Goal: Use online tool/utility: Use online tool/utility

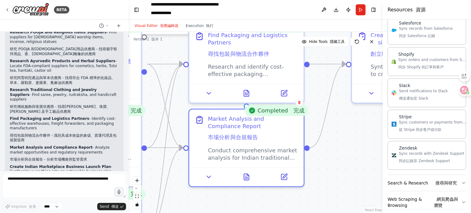
click at [330, 165] on div ".deletable-edge-delete-btn { width: 20px; height: 20px; border: 0px solid #ffff…" at bounding box center [256, 122] width 254 height 181
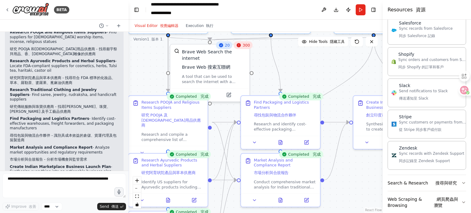
click at [245, 48] on div "300" at bounding box center [243, 45] width 19 height 8
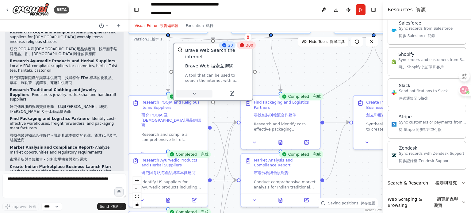
click at [197, 90] on button at bounding box center [194, 94] width 36 height 8
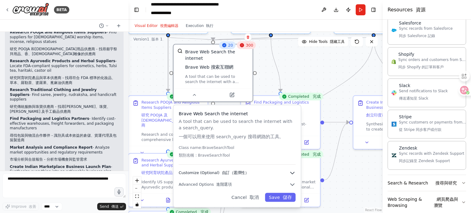
click at [292, 170] on icon "button" at bounding box center [292, 173] width 6 height 6
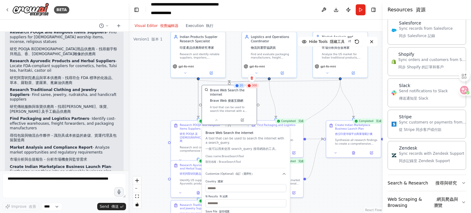
click at [251, 86] on icon at bounding box center [249, 85] width 3 height 3
click at [242, 99] on div "Brave Web Search the internet Brave Web 搜索互聯網" at bounding box center [232, 95] width 44 height 17
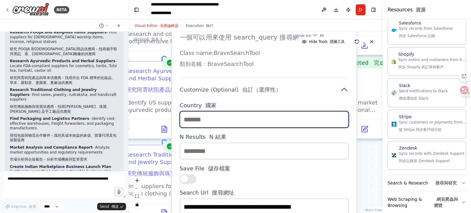
click at [212, 111] on input "text" at bounding box center [264, 119] width 169 height 17
paste input "***"
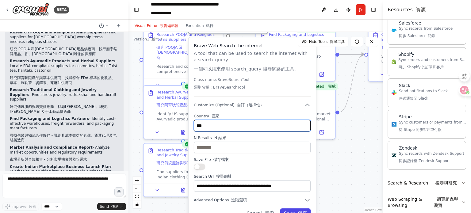
type input "***"
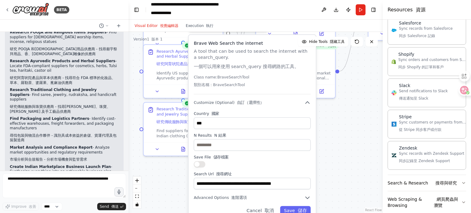
click at [302, 208] on font "儲存" at bounding box center [302, 210] width 9 height 5
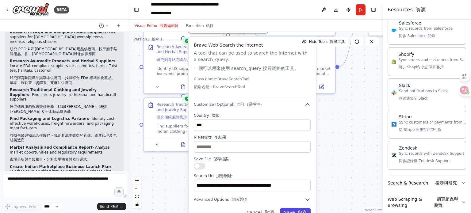
click at [300, 210] on font "儲存" at bounding box center [302, 212] width 9 height 5
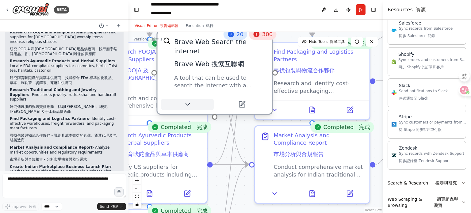
click at [188, 101] on icon at bounding box center [187, 104] width 7 height 7
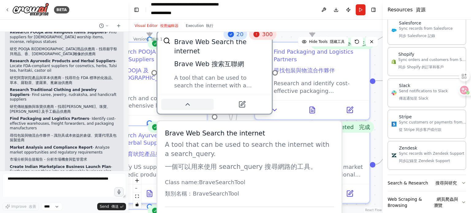
click at [188, 104] on icon at bounding box center [188, 105] width 4 height 2
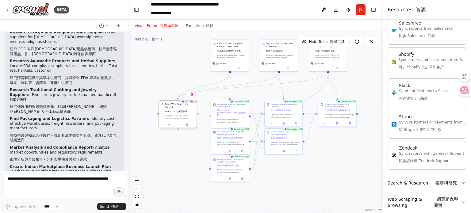
drag, startPoint x: 265, startPoint y: 111, endPoint x: 186, endPoint y: 117, distance: 79.0
click at [186, 115] on div "A tool that can be used to search the internet with a search_query. 一個可以用來使用 se…" at bounding box center [179, 117] width 30 height 5
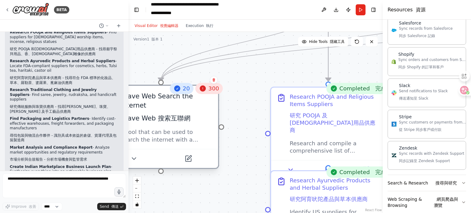
click at [186, 94] on div "Brave Web Search the internet Brave Web 搜索互聯網" at bounding box center [167, 108] width 92 height 35
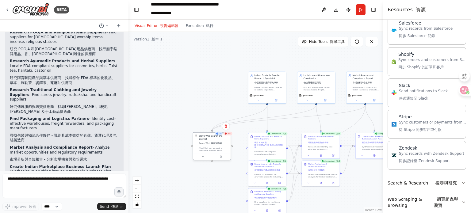
click at [223, 157] on div "20 300 Brave Web Search the internet Brave Web 搜索互聯網 A tool that can be used to…" at bounding box center [212, 147] width 38 height 28
click at [222, 155] on button at bounding box center [220, 157] width 17 height 4
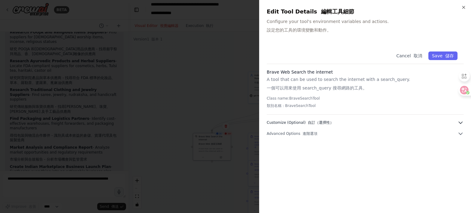
click at [320, 123] on font "自訂（選擇性）" at bounding box center [321, 123] width 26 height 4
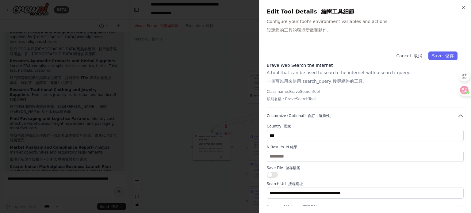
scroll to position [10, 0]
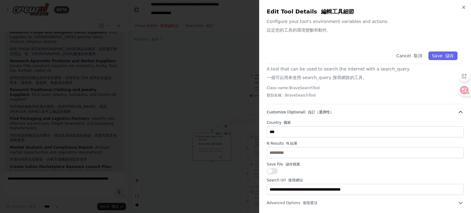
click at [322, 112] on font "自訂（選擇性）" at bounding box center [321, 112] width 26 height 4
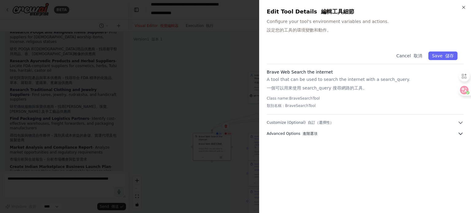
click at [307, 134] on font "進階選項" at bounding box center [310, 134] width 15 height 4
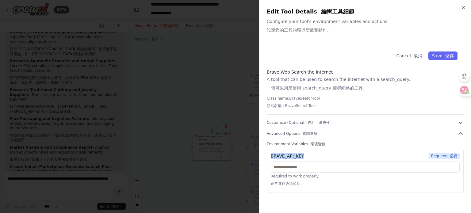
drag, startPoint x: 307, startPoint y: 154, endPoint x: 271, endPoint y: 154, distance: 35.6
click at [271, 154] on div "BRAVE_API_KEY Required 必要" at bounding box center [365, 156] width 189 height 6
copy div "BRAVE_API_KEY"
click at [464, 6] on icon "button" at bounding box center [463, 7] width 5 height 5
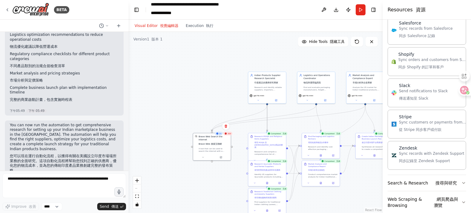
scroll to position [883, 0]
